Goal: Information Seeking & Learning: Learn about a topic

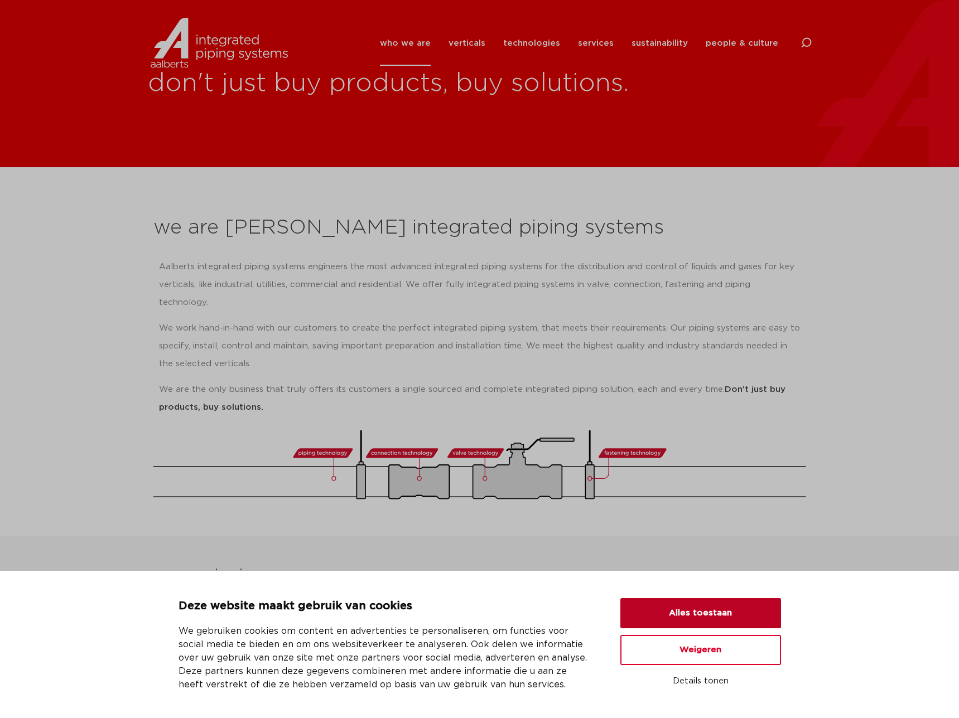
click at [740, 610] on button "Alles toestaan" at bounding box center [700, 613] width 161 height 30
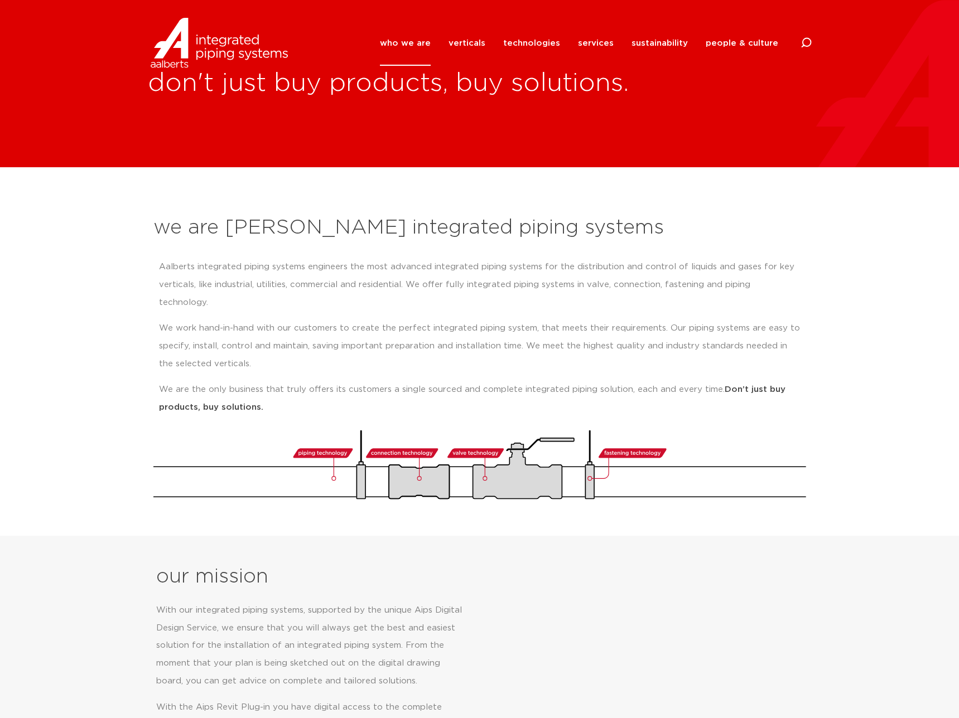
click at [425, 45] on link "who we are" at bounding box center [405, 43] width 51 height 45
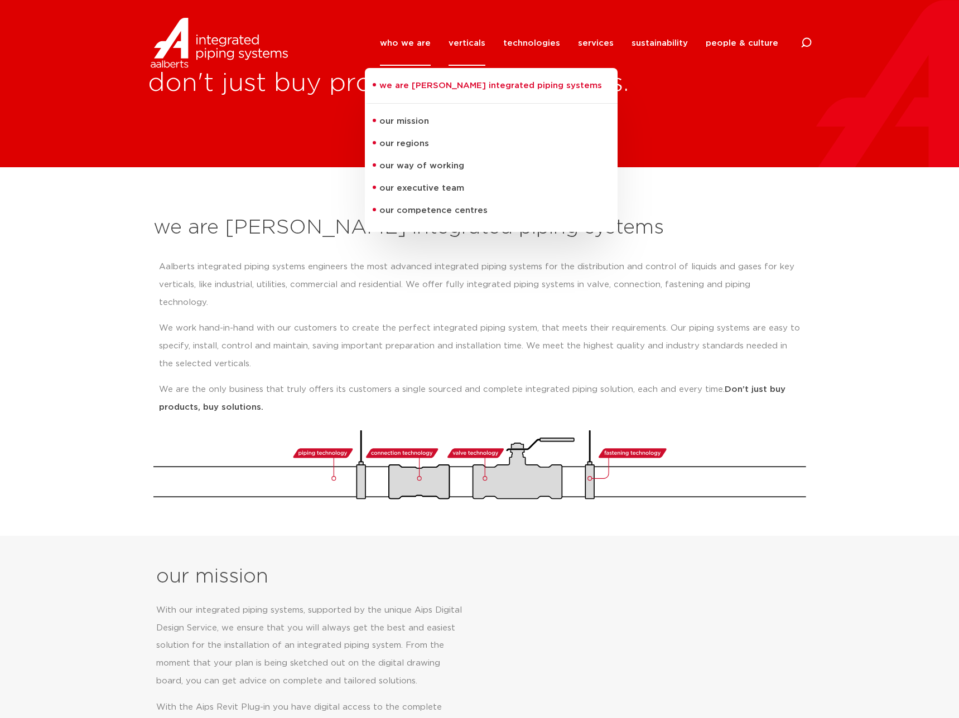
click at [485, 43] on link "verticals" at bounding box center [466, 43] width 37 height 45
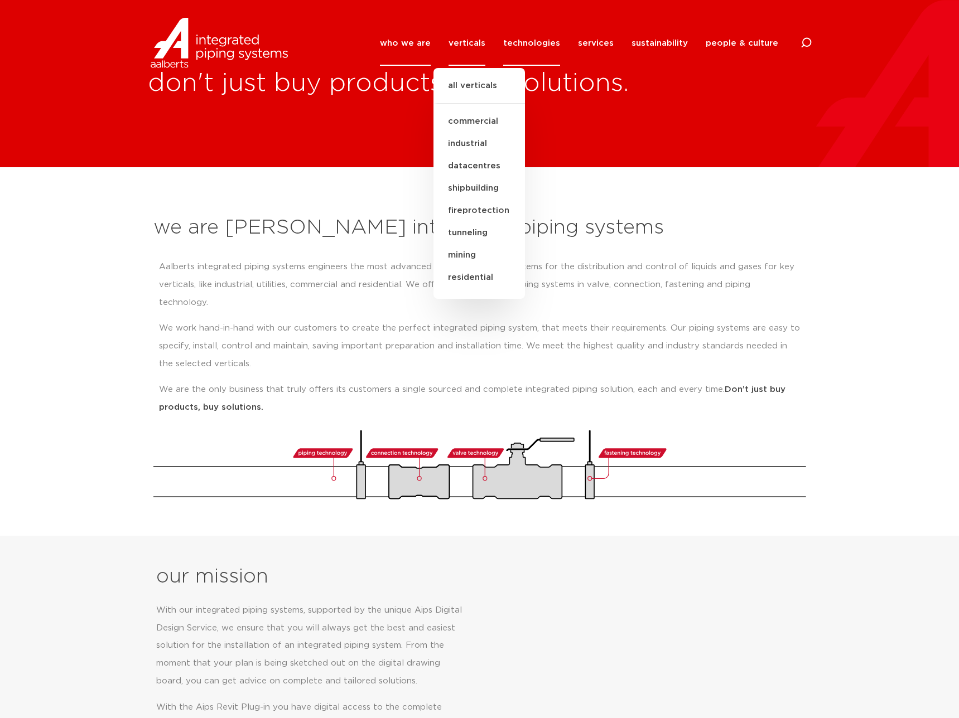
click at [525, 43] on link "technologies" at bounding box center [531, 43] width 57 height 45
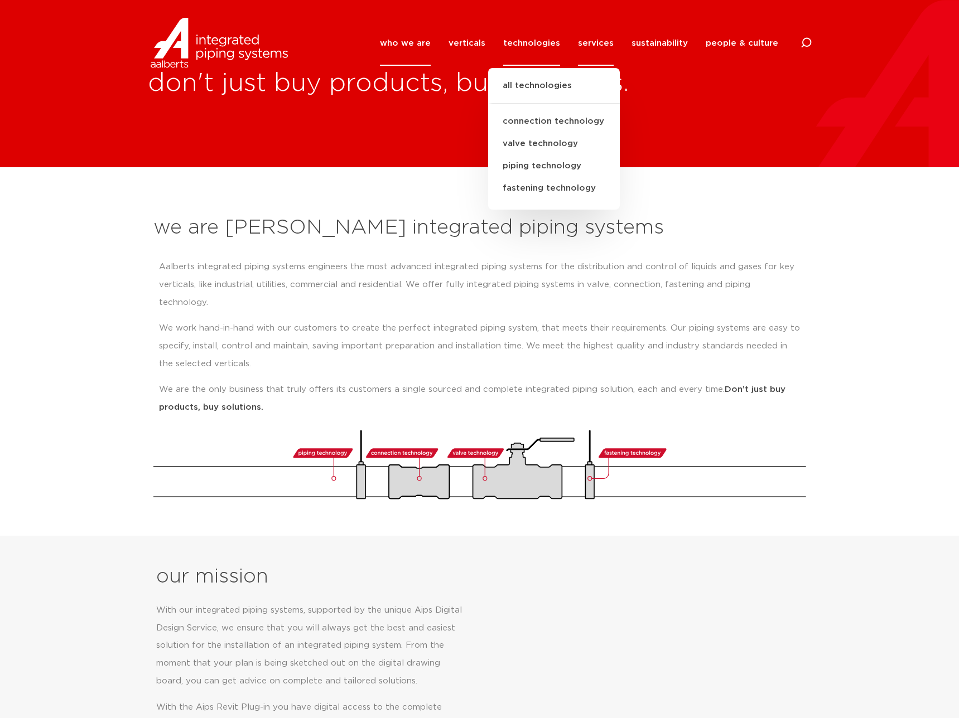
click at [594, 43] on link "services" at bounding box center [596, 43] width 36 height 45
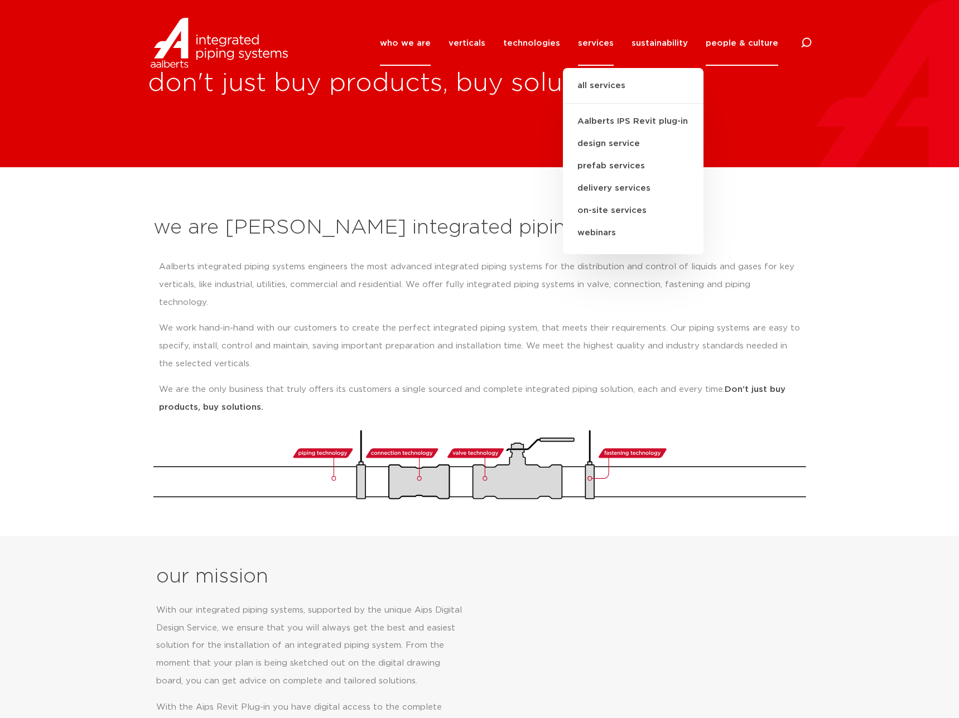
click at [748, 43] on link "people & culture" at bounding box center [741, 43] width 72 height 45
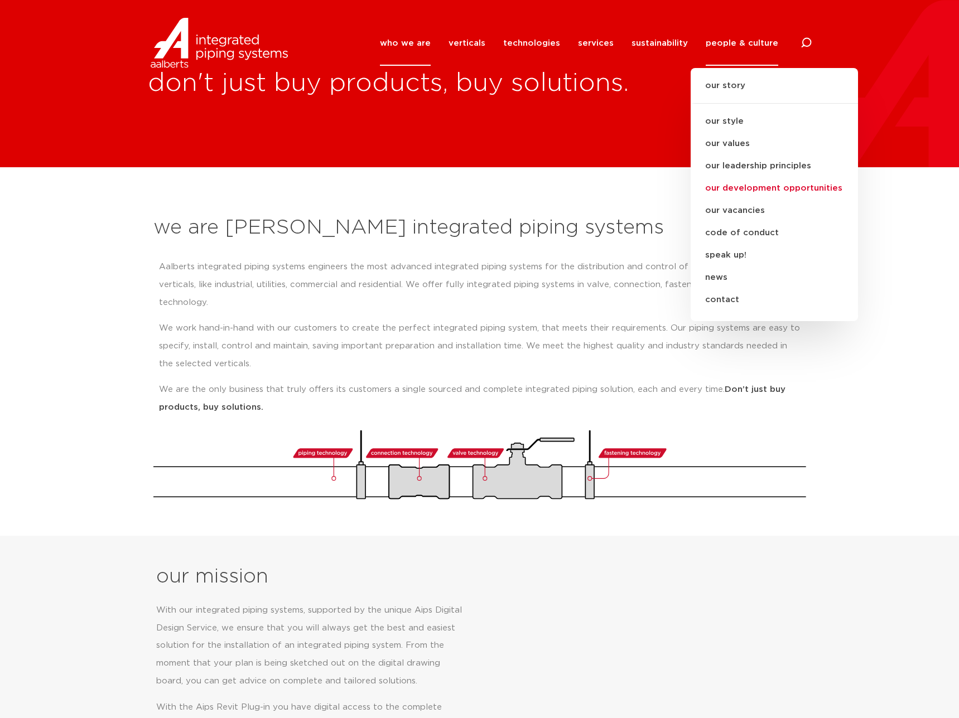
click at [749, 187] on link "our development opportunities" at bounding box center [773, 188] width 167 height 22
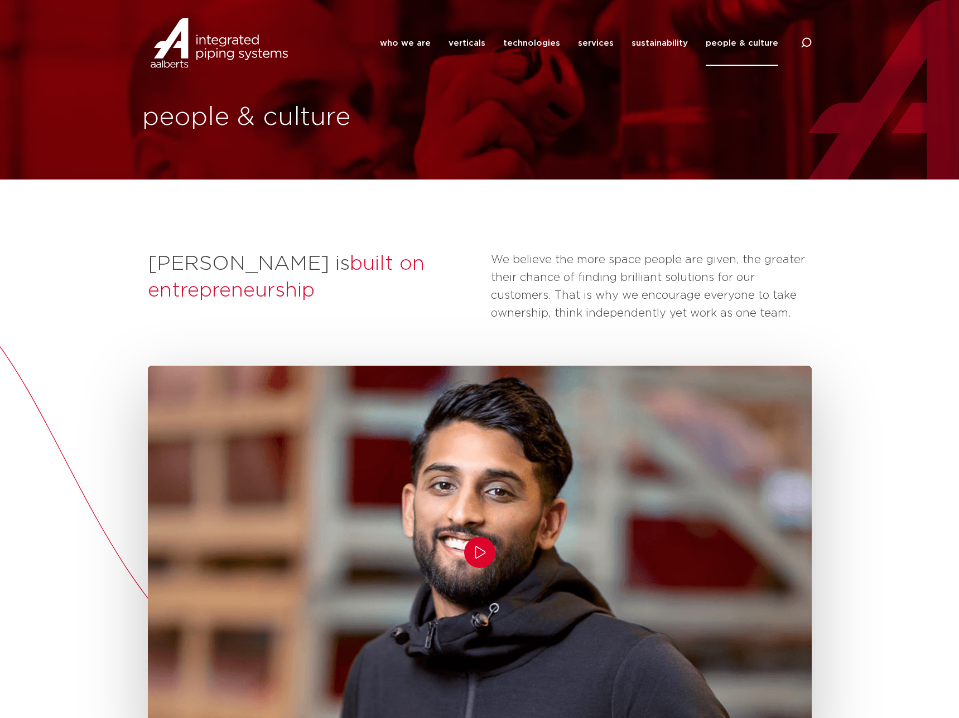
click at [738, 43] on link "people & culture" at bounding box center [741, 43] width 72 height 45
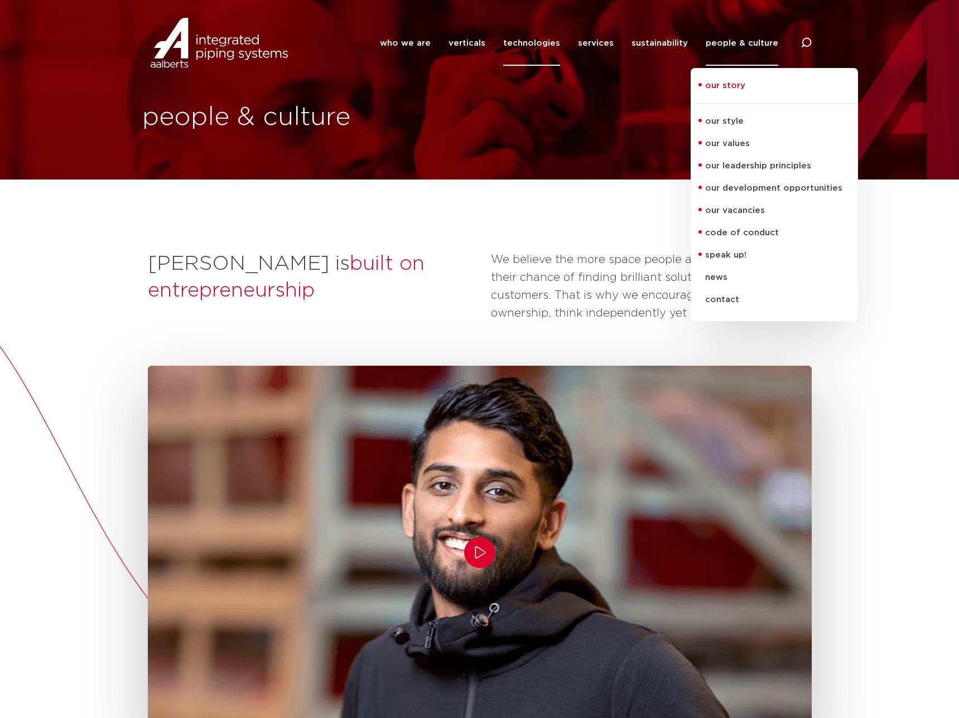
click at [541, 46] on link "technologies" at bounding box center [531, 43] width 57 height 45
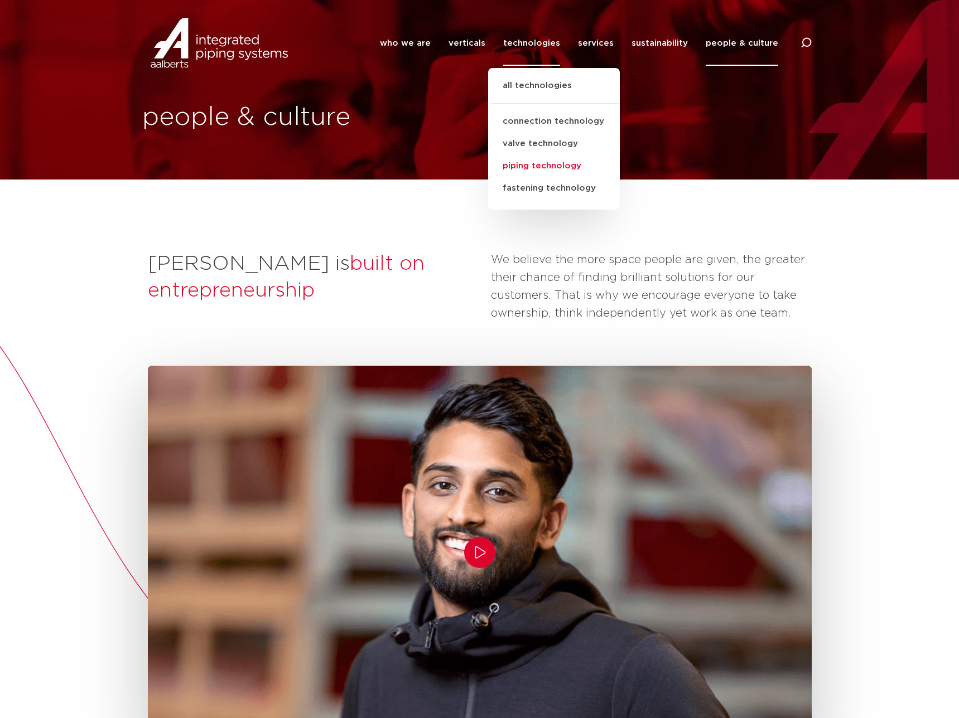
click at [553, 164] on link "piping technology" at bounding box center [554, 166] width 132 height 22
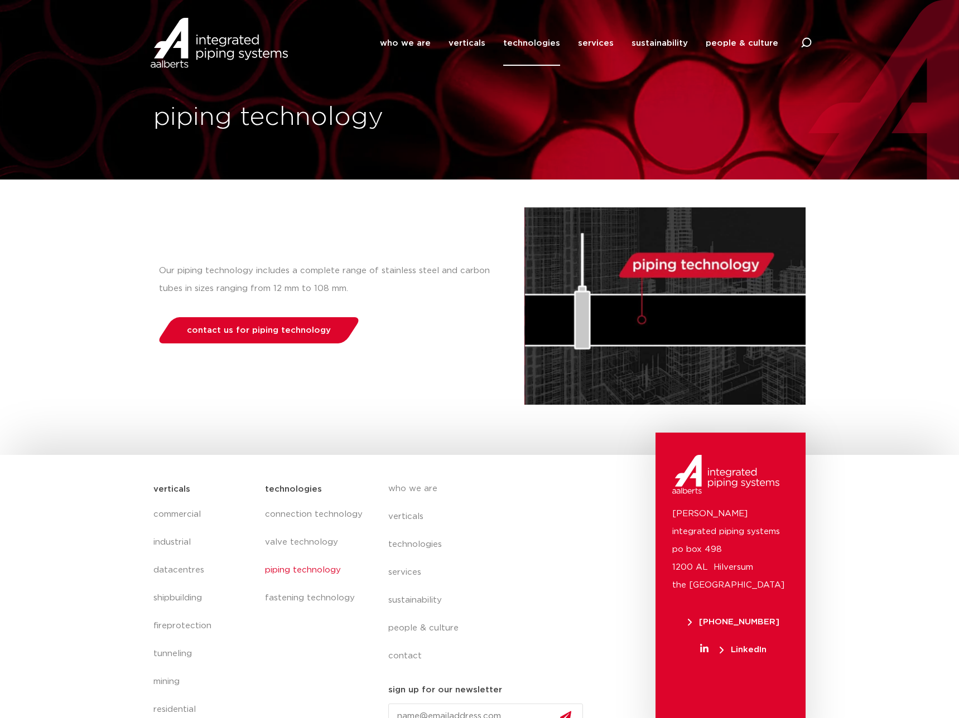
click at [537, 43] on link "technologies" at bounding box center [531, 43] width 57 height 45
